Goal: Transaction & Acquisition: Purchase product/service

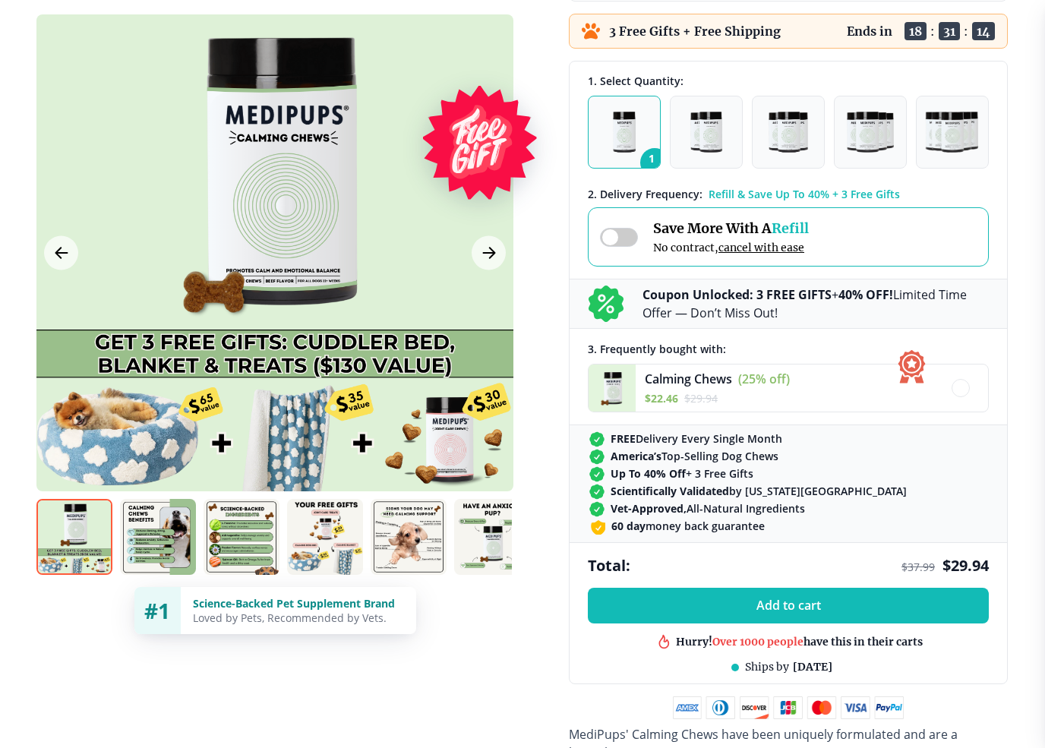
scroll to position [373, 0]
click at [649, 134] on button "1" at bounding box center [624, 132] width 73 height 73
click at [659, 147] on button "1" at bounding box center [624, 132] width 73 height 73
click at [636, 144] on img "button" at bounding box center [625, 132] width 24 height 41
click at [640, 148] on button "1" at bounding box center [624, 132] width 73 height 73
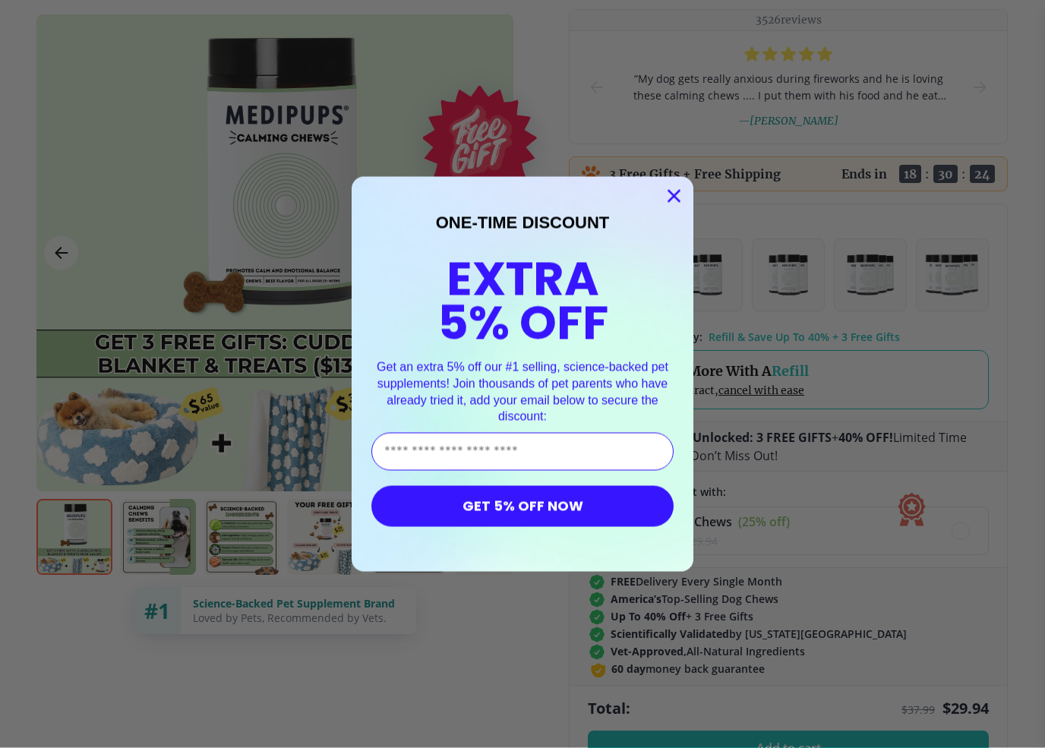
scroll to position [230, 0]
click at [682, 198] on circle "Close dialog" at bounding box center [674, 195] width 25 height 25
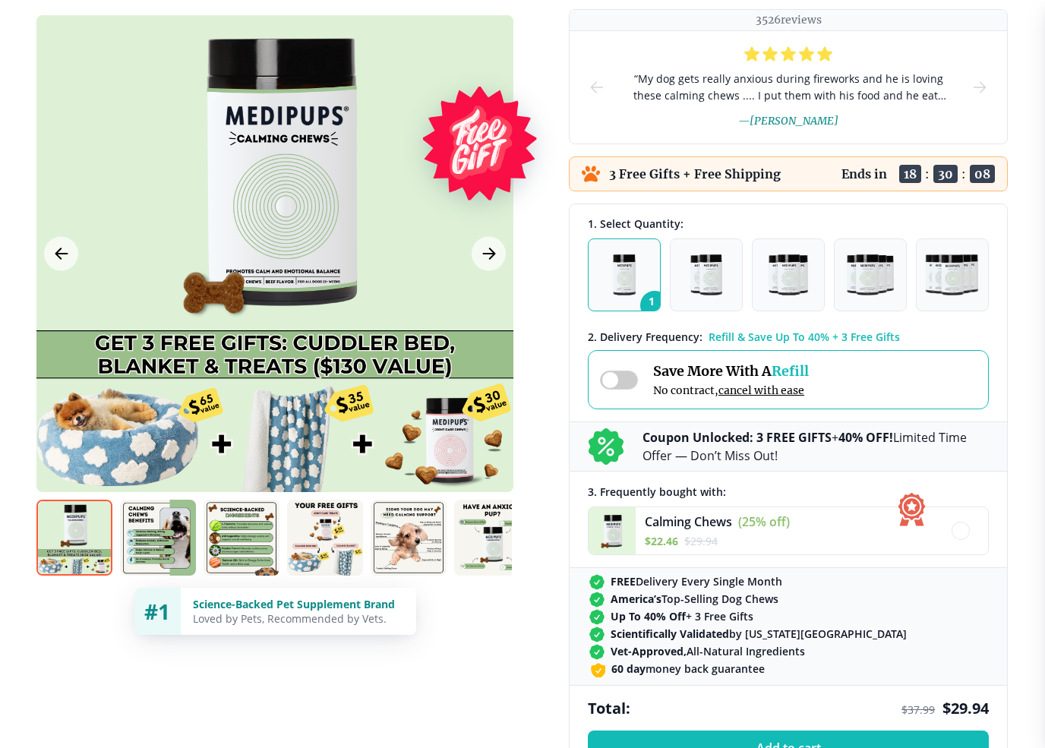
scroll to position [231, 0]
click at [497, 254] on icon "Next Image" at bounding box center [489, 253] width 18 height 19
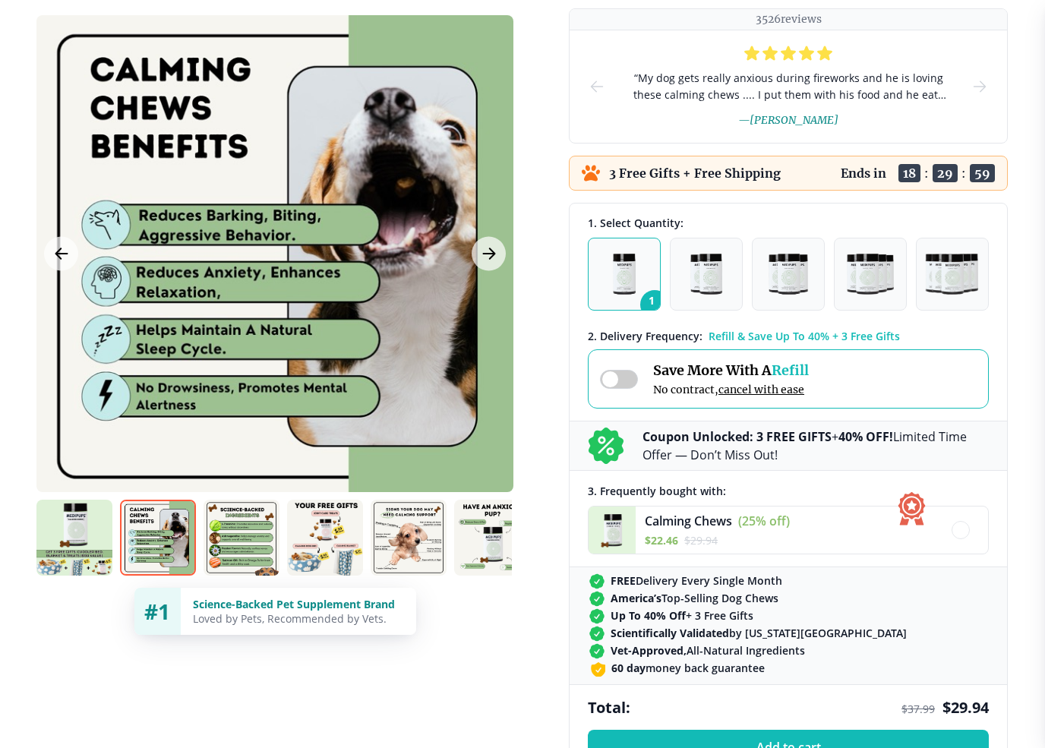
click at [499, 256] on button "Next Image" at bounding box center [489, 253] width 34 height 34
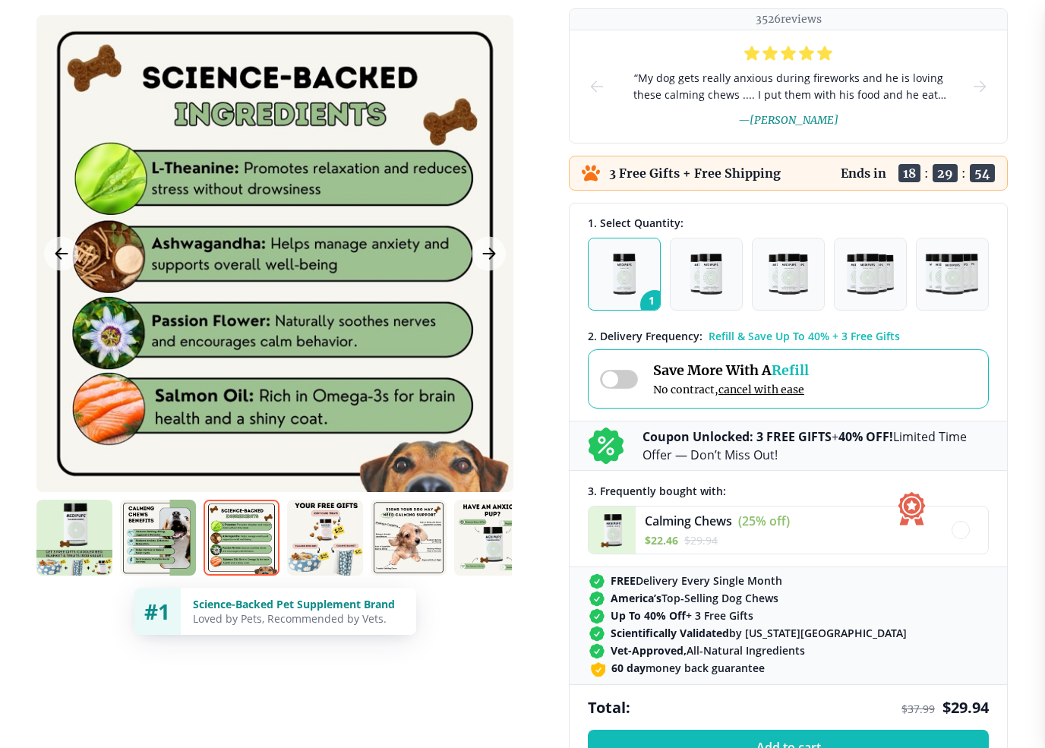
click at [492, 255] on icon "Next Image" at bounding box center [489, 253] width 18 height 19
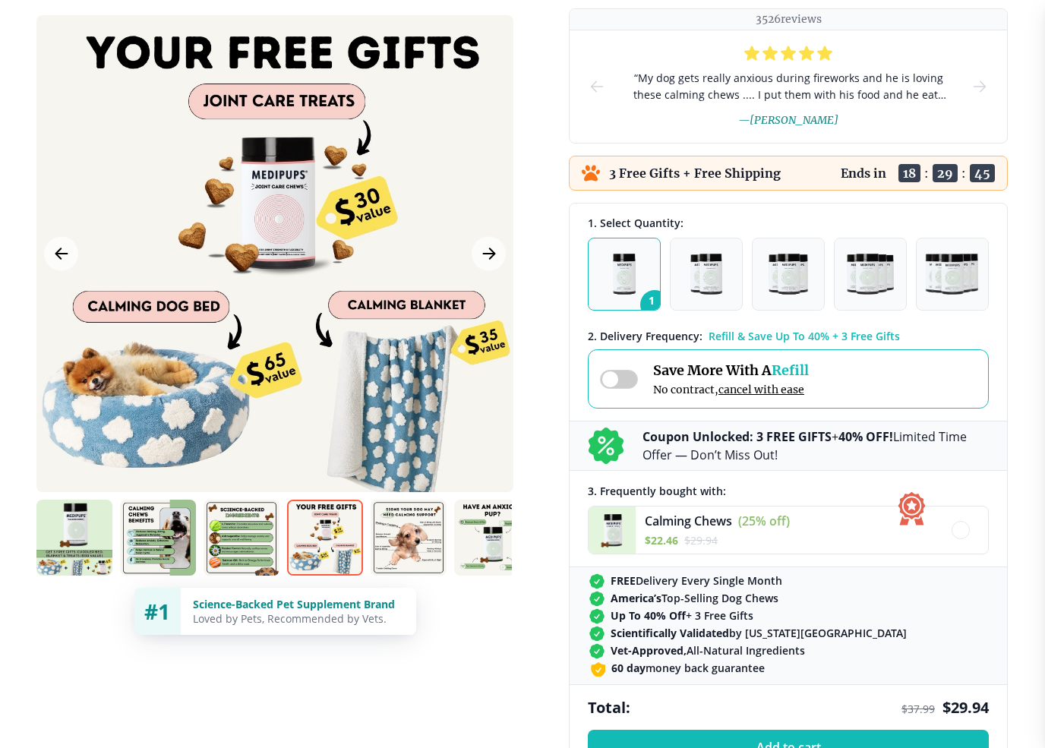
click at [494, 266] on button "Next Image" at bounding box center [489, 253] width 34 height 34
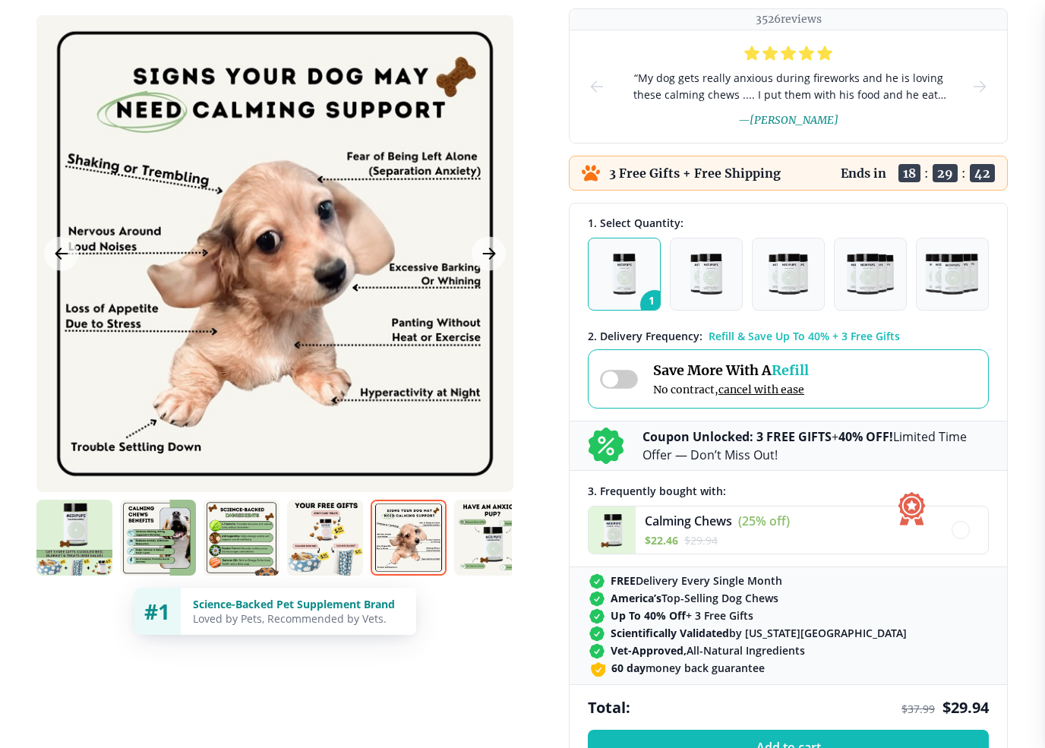
click at [497, 254] on icon "Next Image" at bounding box center [489, 253] width 18 height 19
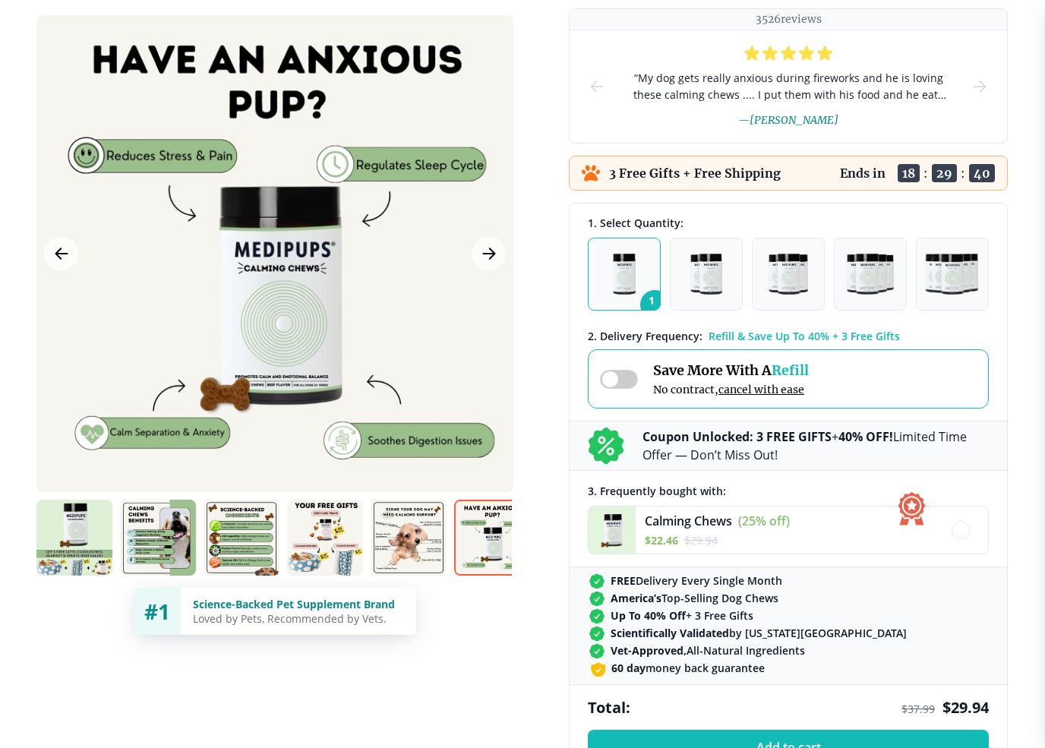
click at [489, 245] on icon "Next Image" at bounding box center [489, 253] width 18 height 19
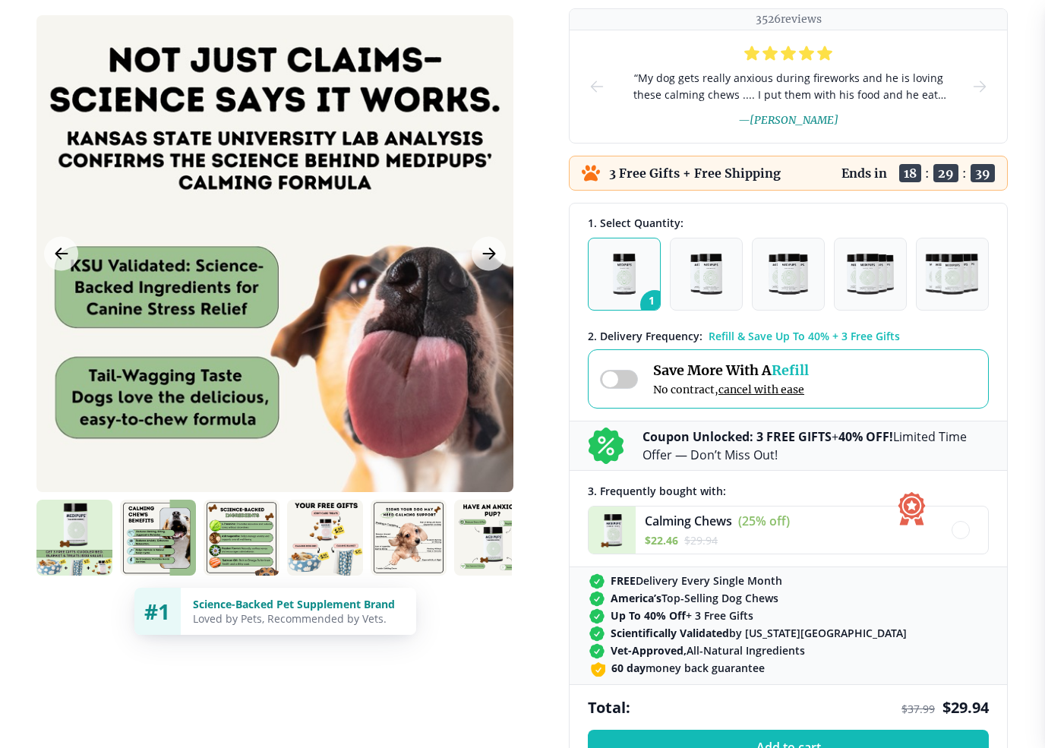
click at [497, 255] on icon "Next Image" at bounding box center [489, 253] width 18 height 19
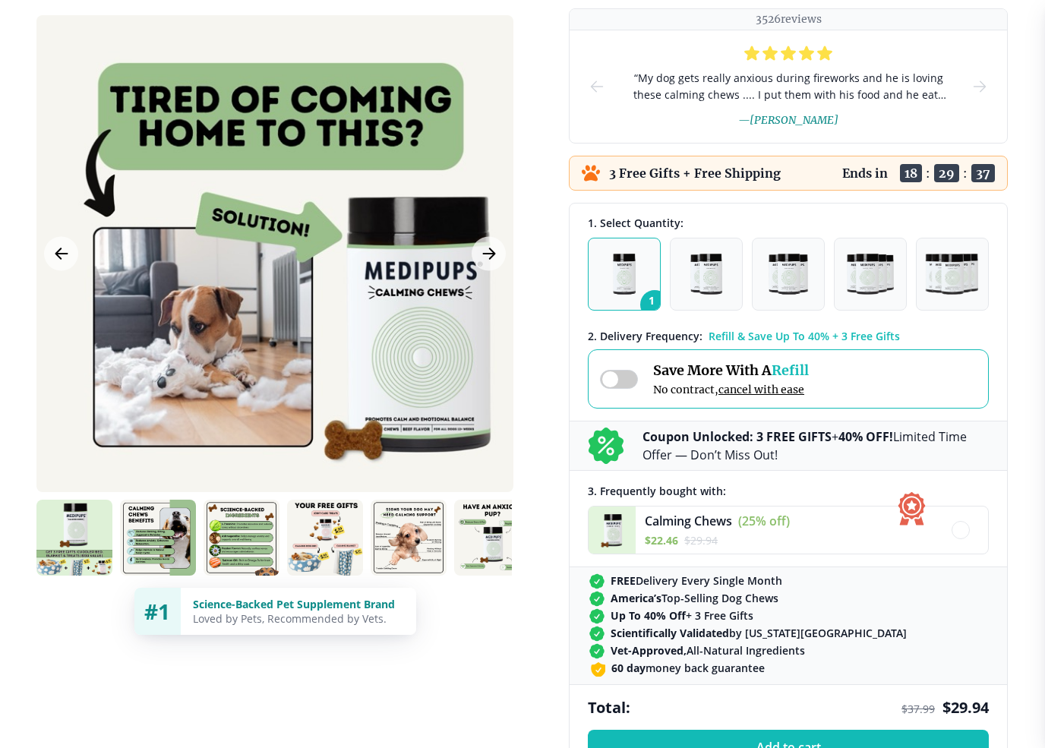
click at [498, 256] on button "Next Image" at bounding box center [489, 253] width 34 height 34
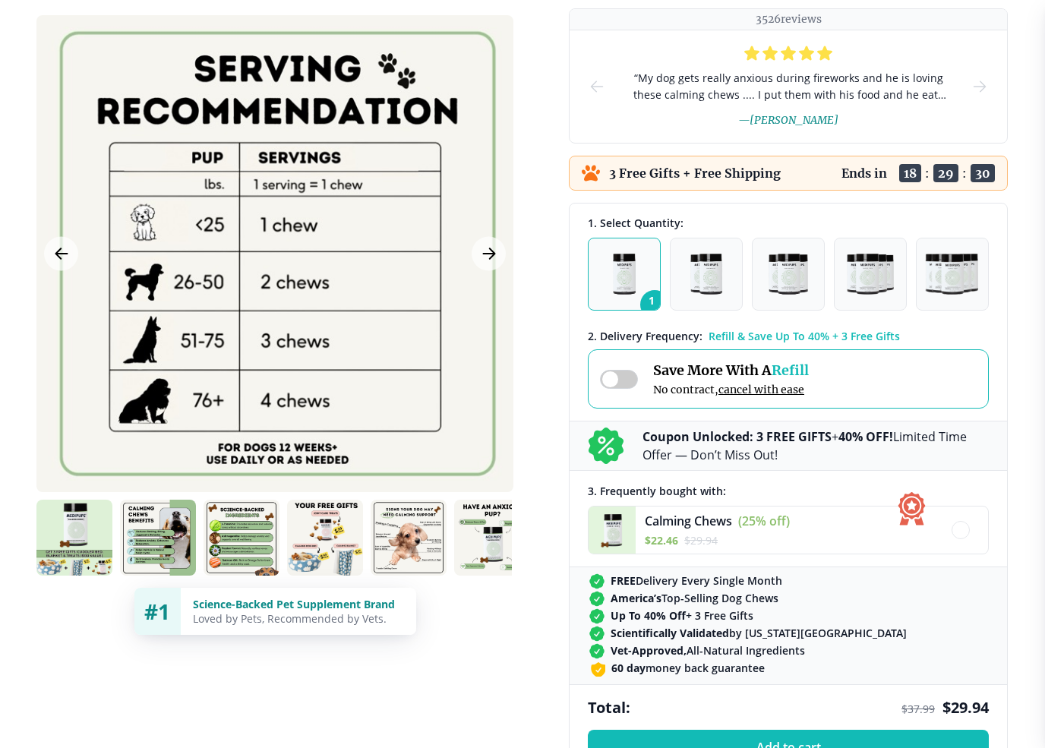
click at [501, 259] on button "Next Image" at bounding box center [489, 253] width 34 height 34
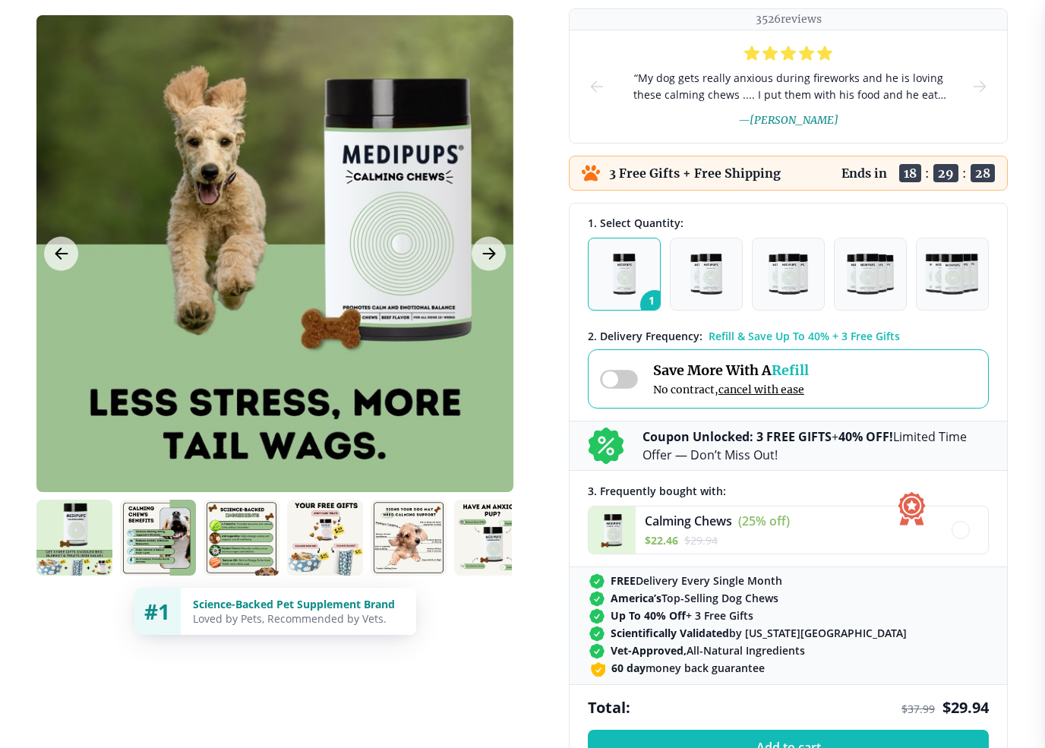
click at [498, 261] on button "Next Image" at bounding box center [489, 253] width 34 height 34
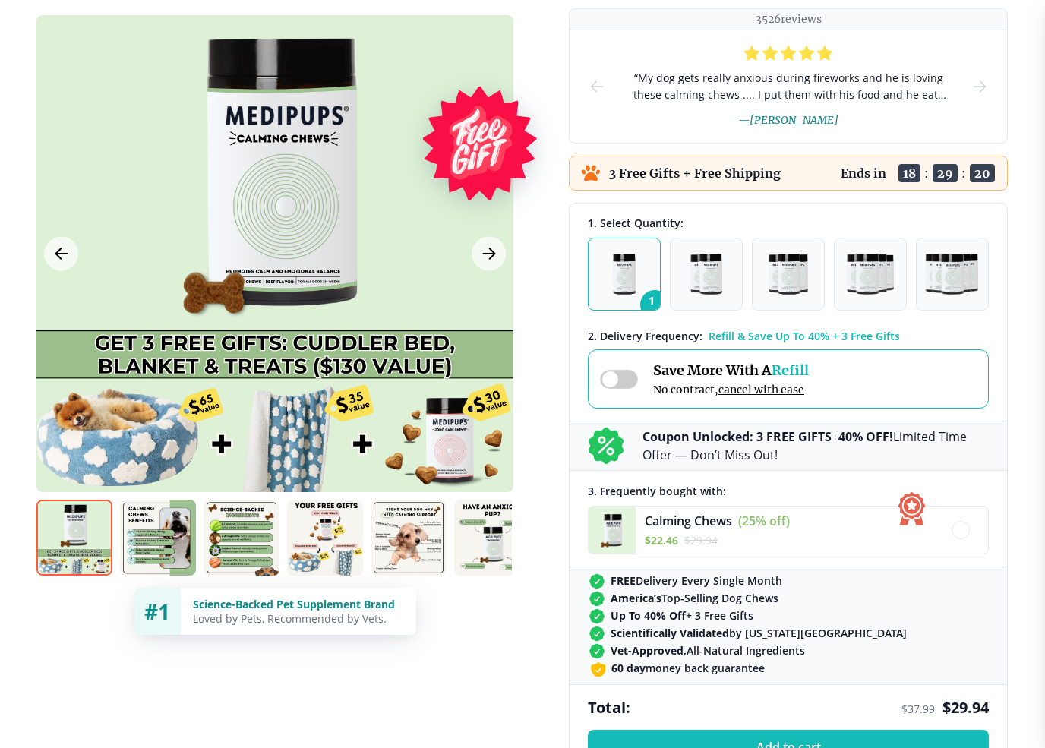
click at [496, 248] on icon "Next Image" at bounding box center [489, 253] width 18 height 19
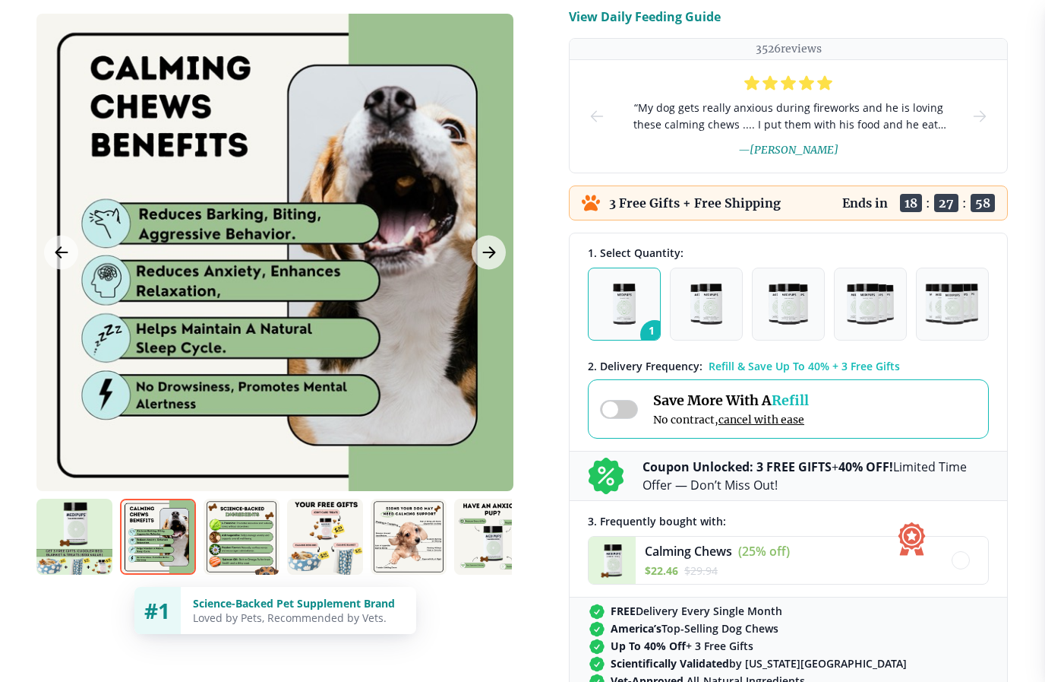
scroll to position [200, 0]
